Goal: Complete application form

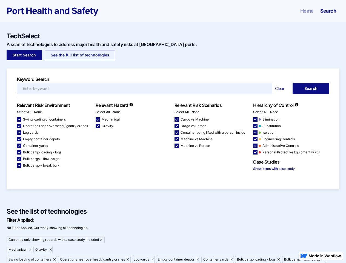
checkbox input "false"
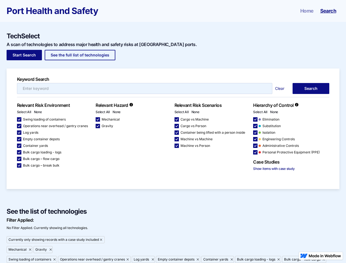
checkbox input "false"
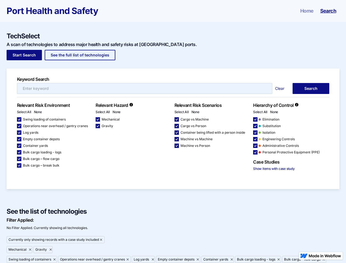
checkbox input "false"
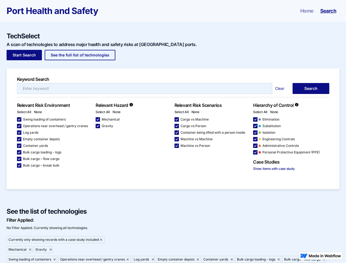
checkbox input "false"
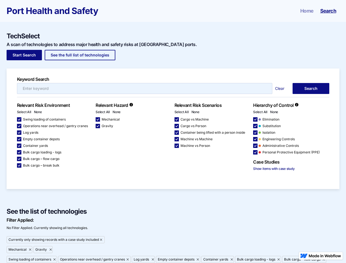
checkbox input "false"
